Goal: Task Accomplishment & Management: Manage account settings

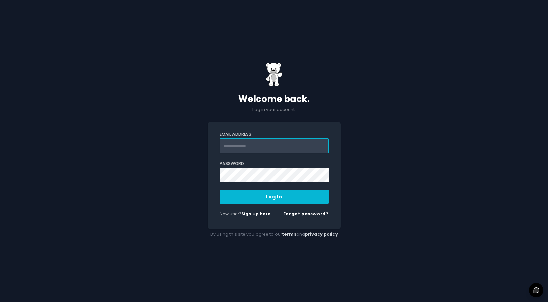
click at [287, 147] on input "Email Address" at bounding box center [274, 146] width 109 height 15
click at [288, 146] on input "Email Address" at bounding box center [274, 146] width 109 height 15
type input "**********"
click at [283, 198] on button "Log In" at bounding box center [274, 197] width 109 height 14
